Goal: Information Seeking & Learning: Learn about a topic

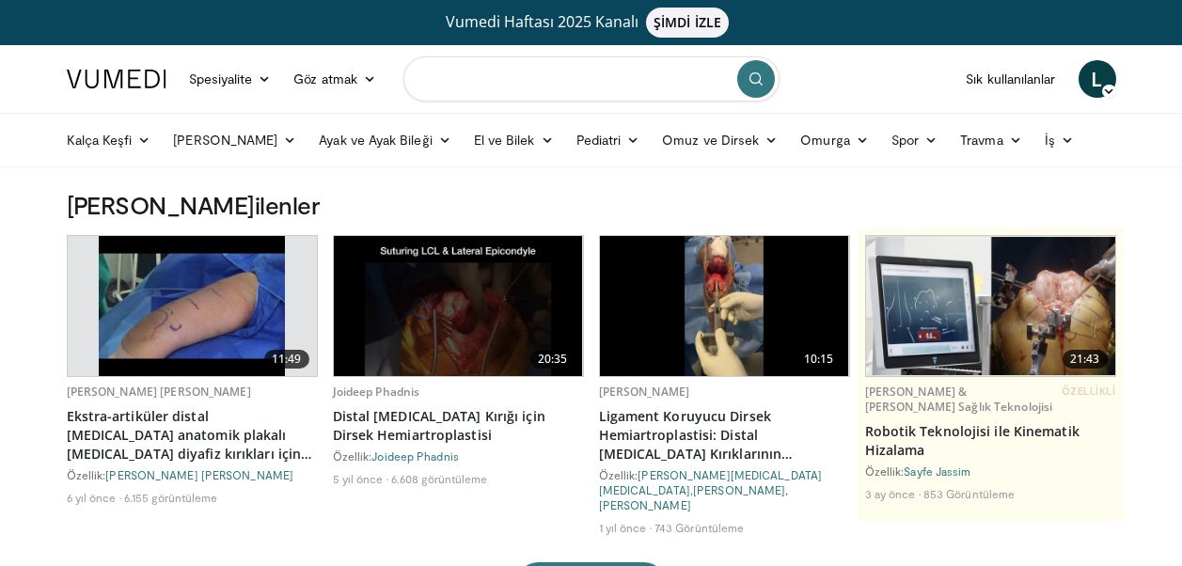
click at [654, 76] on input "Arama konuları, müdahaleler" at bounding box center [592, 78] width 376 height 45
type input "**********"
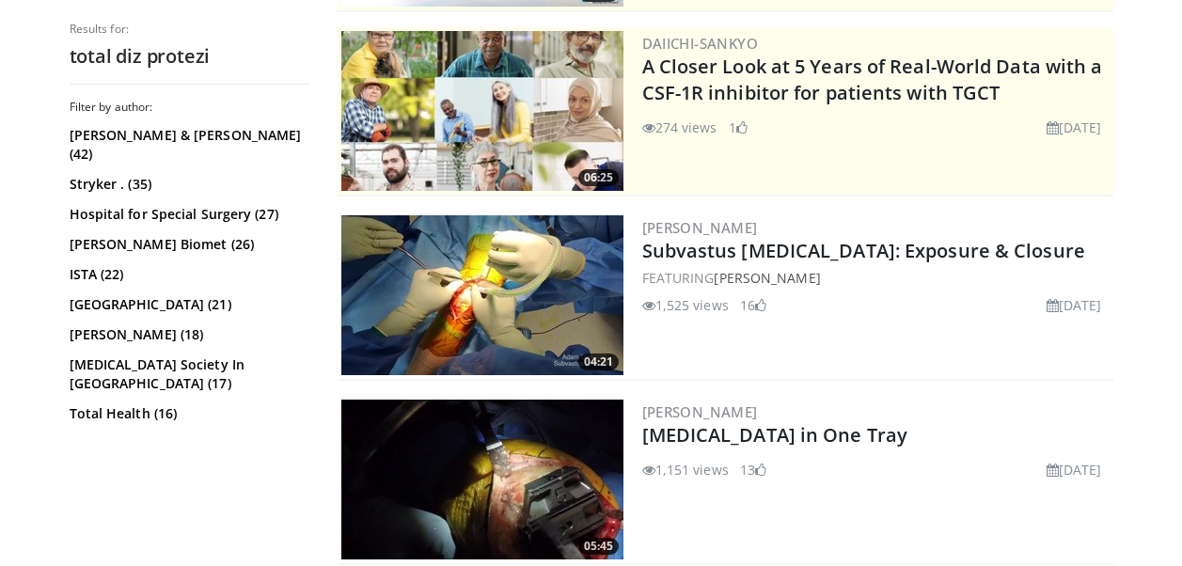
scroll to position [470, 0]
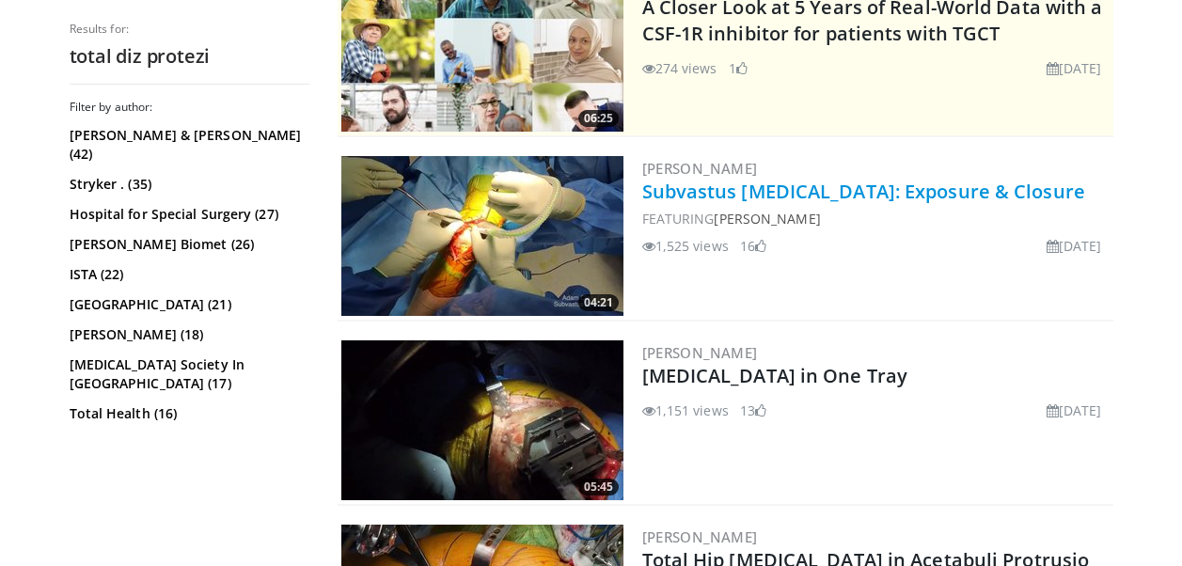
click at [866, 190] on link "Subvastus Total Knee Arthroplasty: Exposure & Closure" at bounding box center [864, 191] width 443 height 25
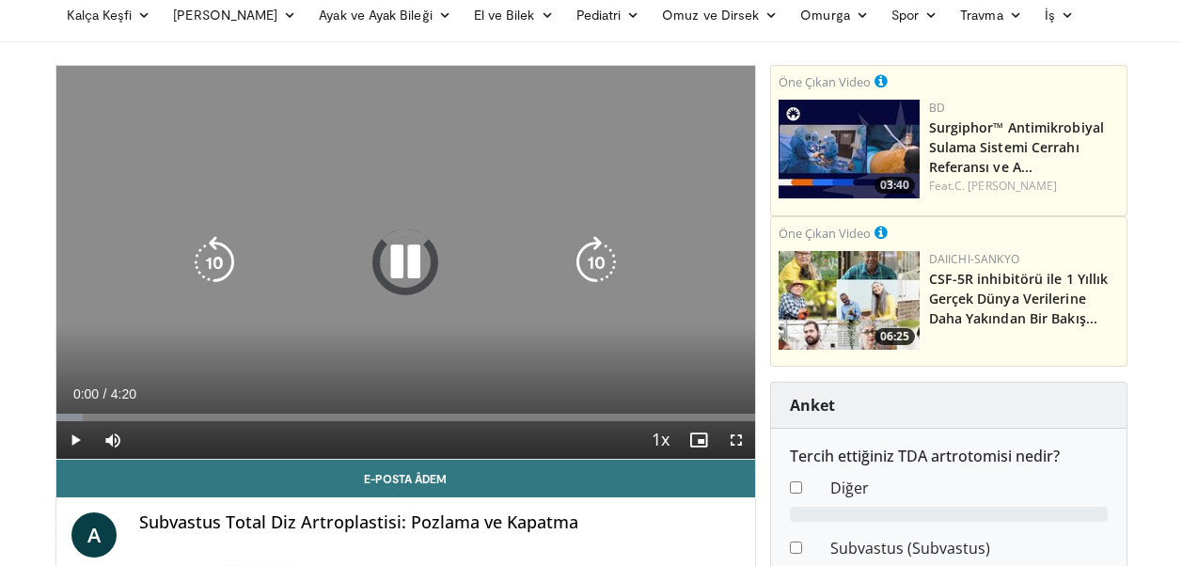
scroll to position [157, 0]
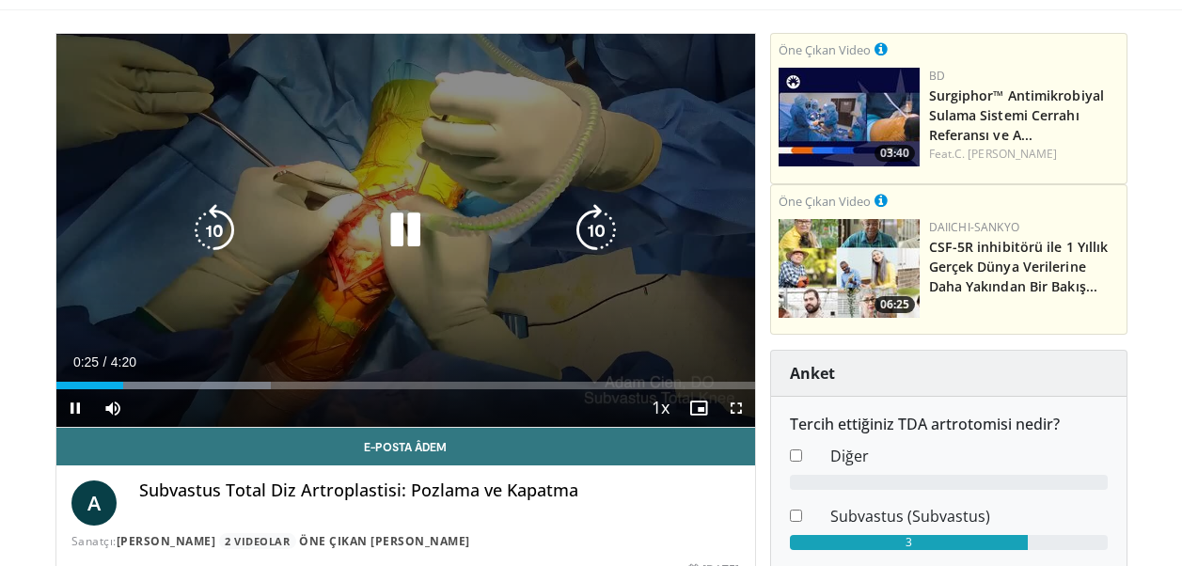
click at [403, 219] on icon "Video Oynatıcı" at bounding box center [405, 230] width 53 height 53
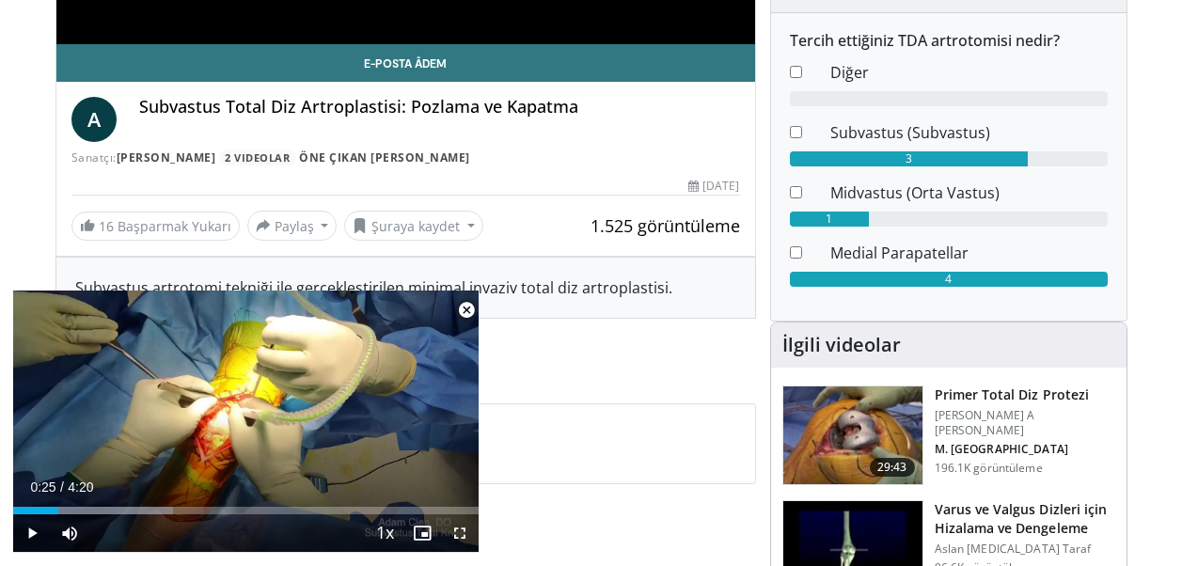
scroll to position [627, 0]
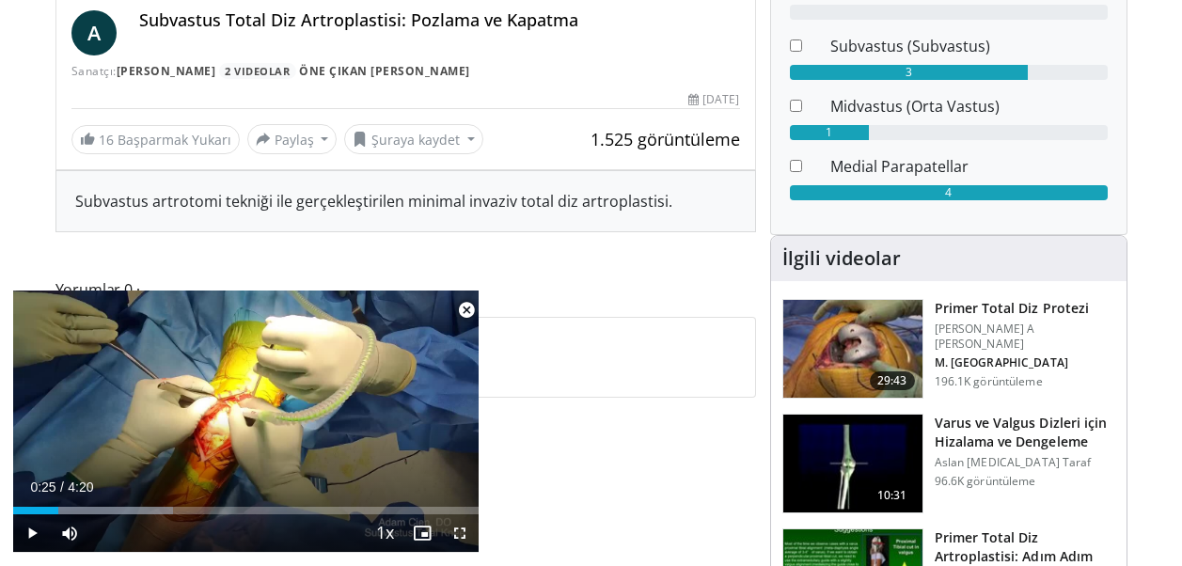
click at [886, 333] on img at bounding box center [853, 349] width 139 height 98
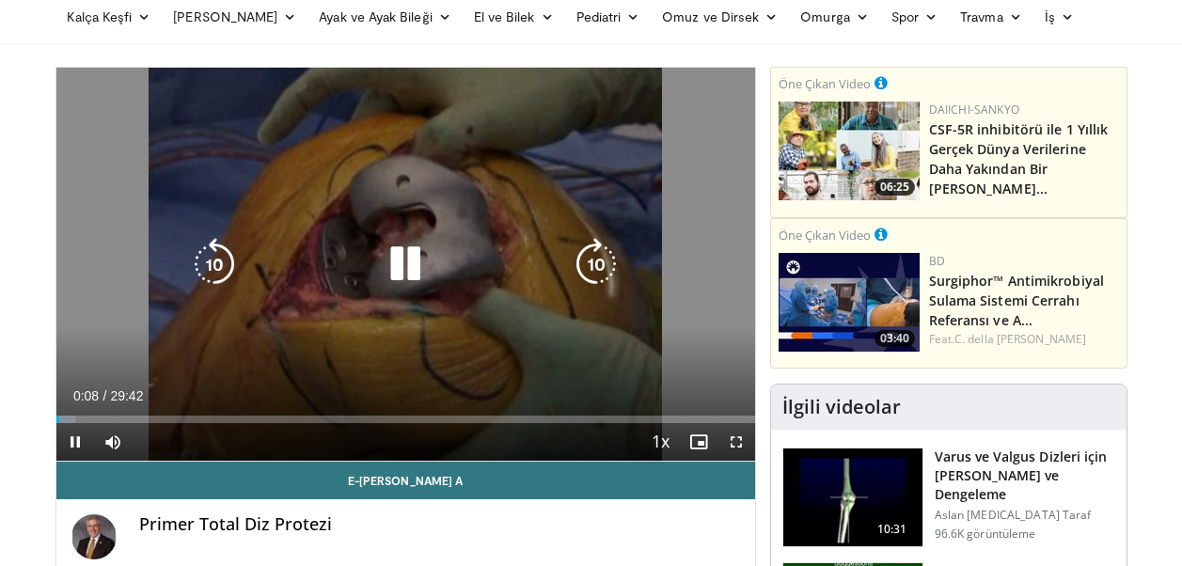
scroll to position [157, 0]
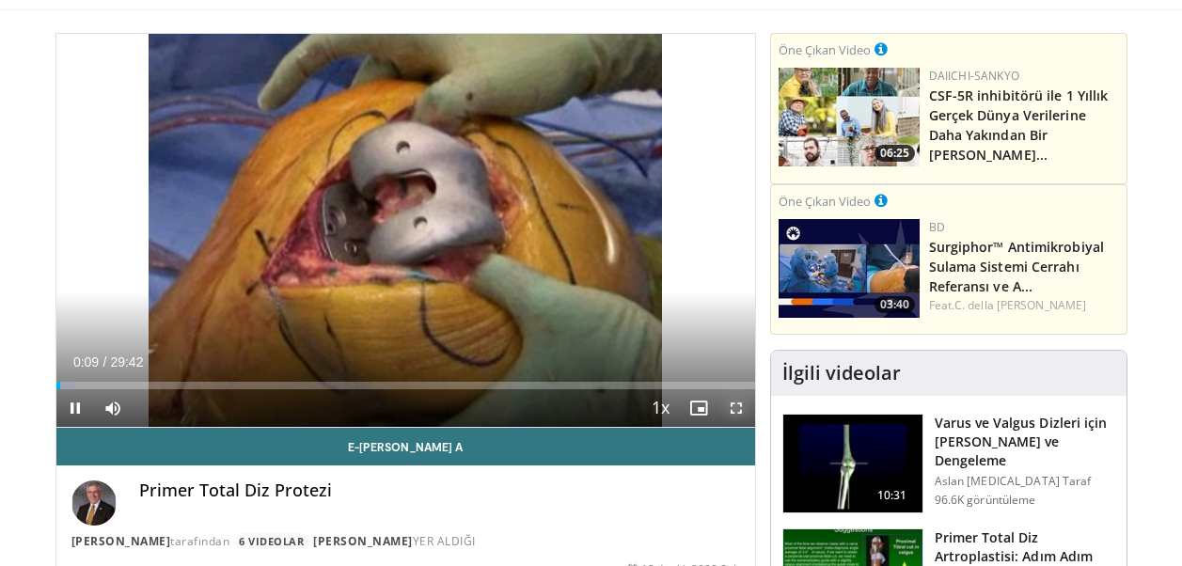
click at [735, 402] on span "Video Oynatıcı" at bounding box center [737, 408] width 38 height 38
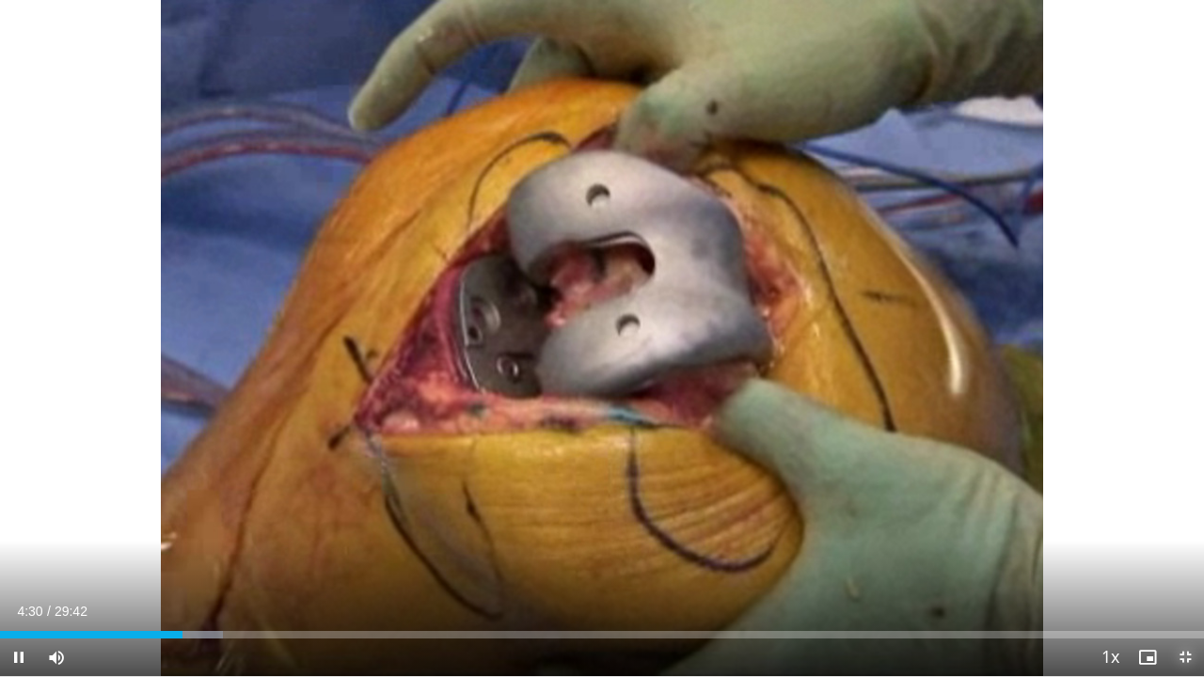
click at [1182, 565] on span "Video Oynatıcı" at bounding box center [1185, 658] width 38 height 38
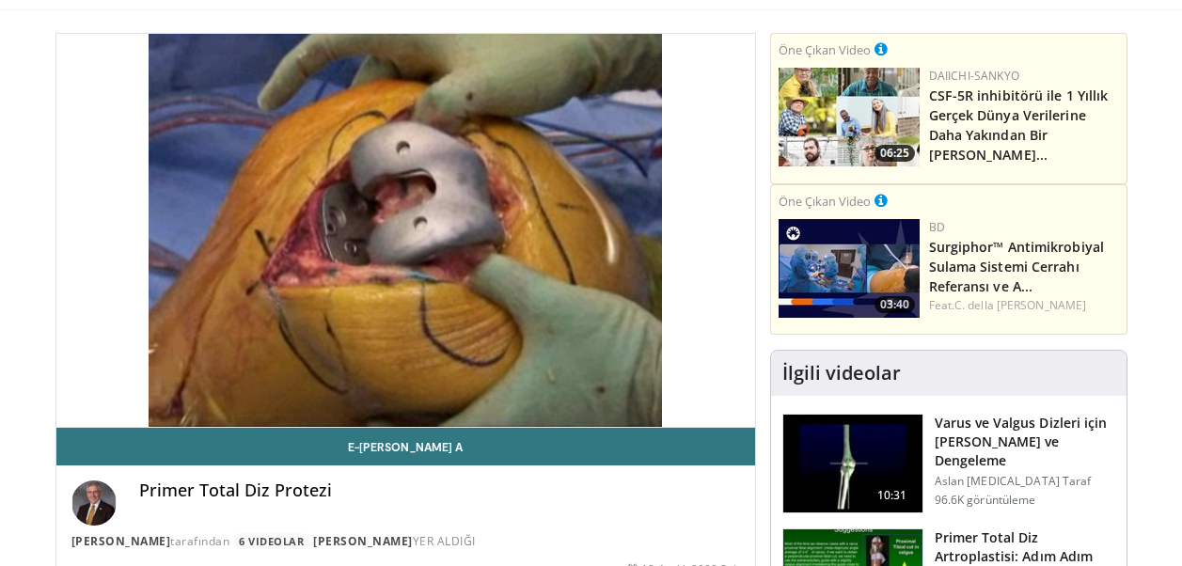
drag, startPoint x: 507, startPoint y: 268, endPoint x: 383, endPoint y: 246, distance: 126.2
click at [383, 246] on div "10 seconds Tap to unmute" at bounding box center [405, 230] width 699 height 393
